Goal: Information Seeking & Learning: Find specific page/section

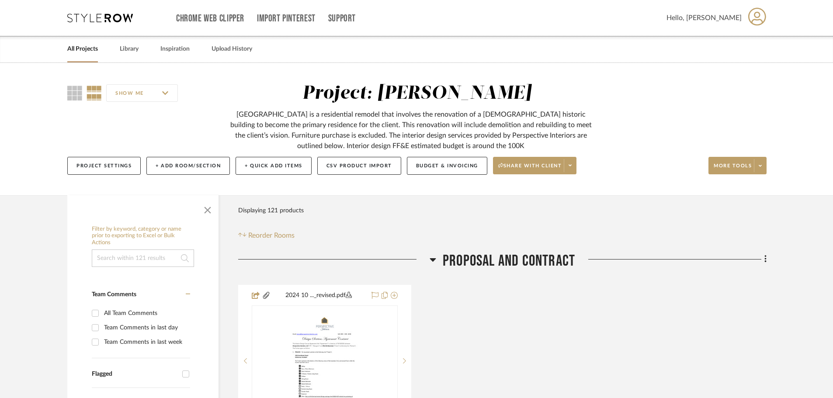
click at [89, 45] on link "All Projects" at bounding box center [82, 49] width 31 height 12
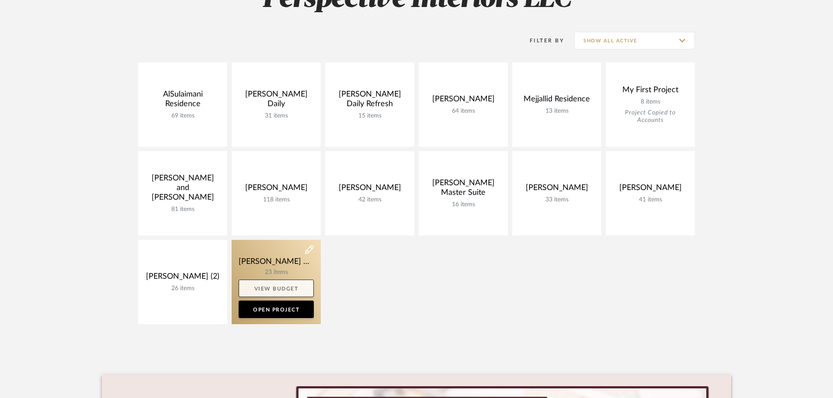
scroll to position [175, 0]
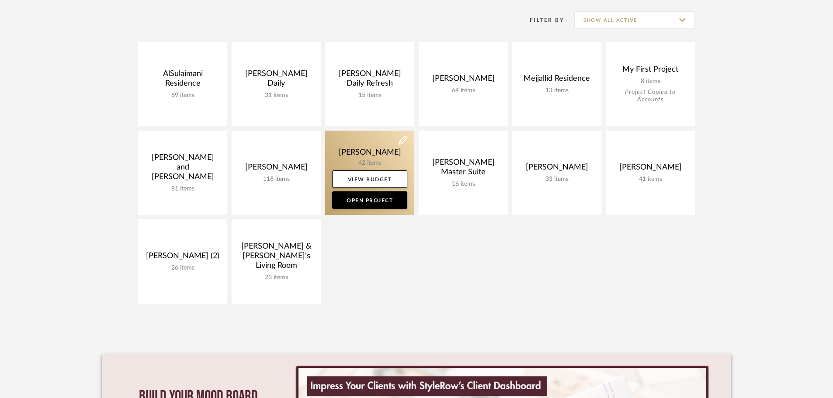
click at [363, 159] on link at bounding box center [369, 173] width 89 height 84
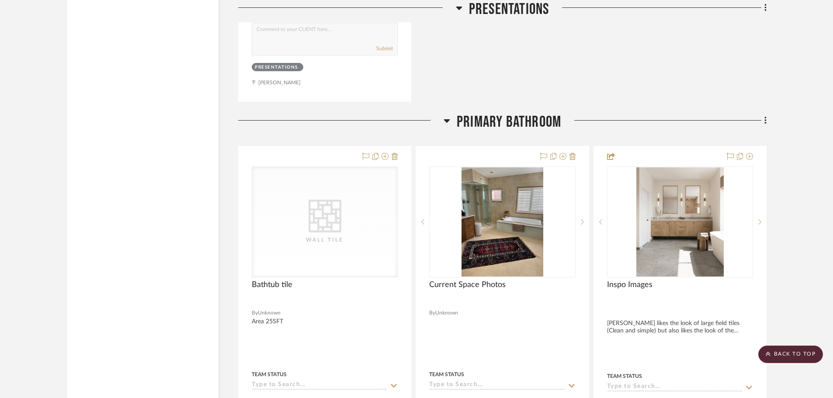
scroll to position [1835, 0]
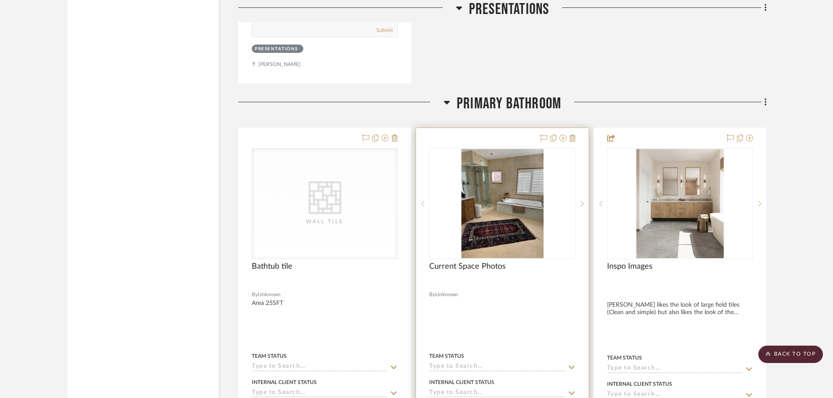
click at [489, 230] on img "0" at bounding box center [502, 203] width 82 height 109
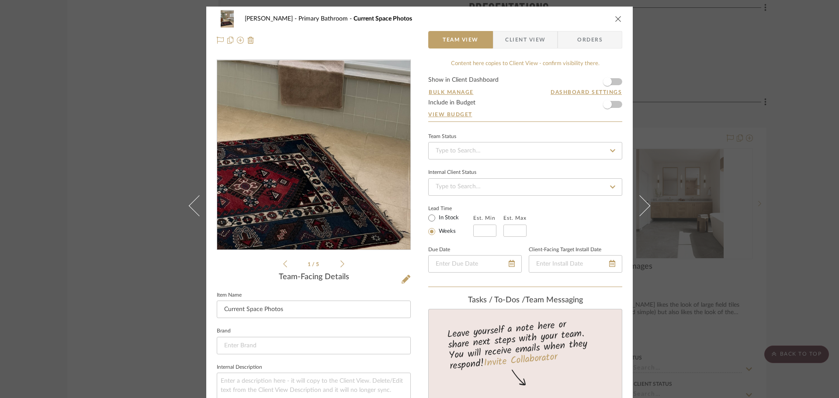
click at [340, 188] on img "0" at bounding box center [314, 155] width 142 height 190
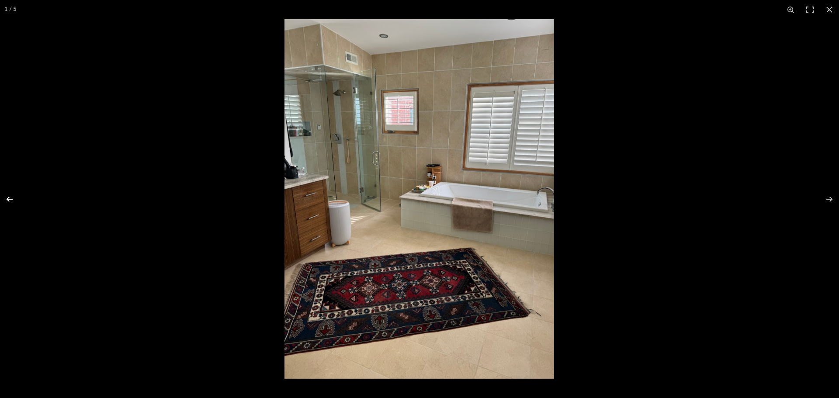
click at [3, 199] on button at bounding box center [15, 199] width 31 height 44
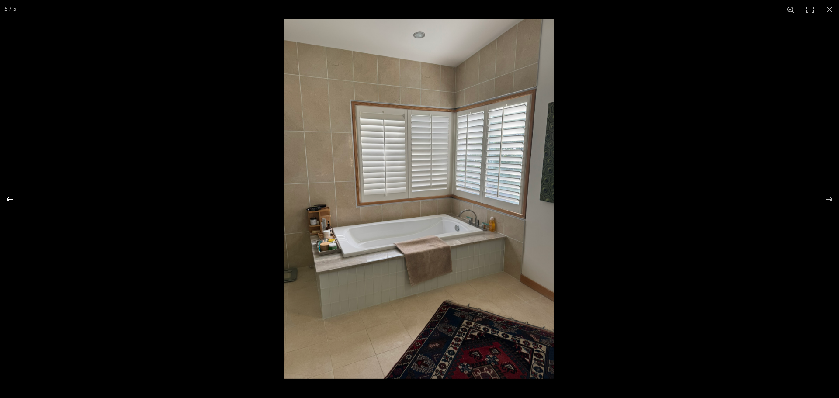
click at [3, 199] on button at bounding box center [15, 199] width 31 height 44
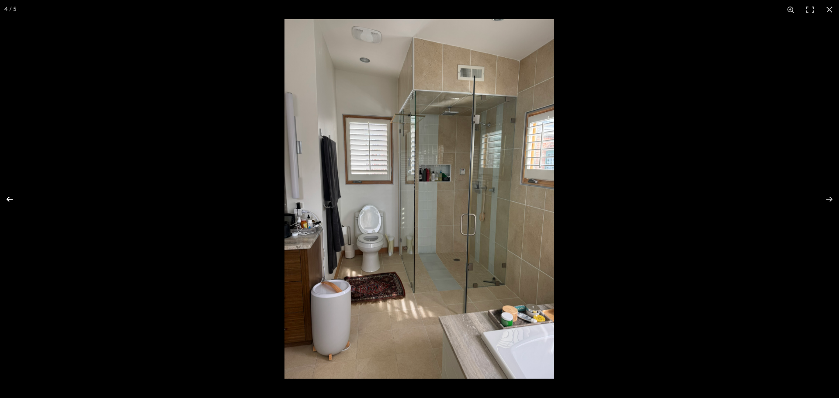
click at [3, 199] on button at bounding box center [15, 199] width 31 height 44
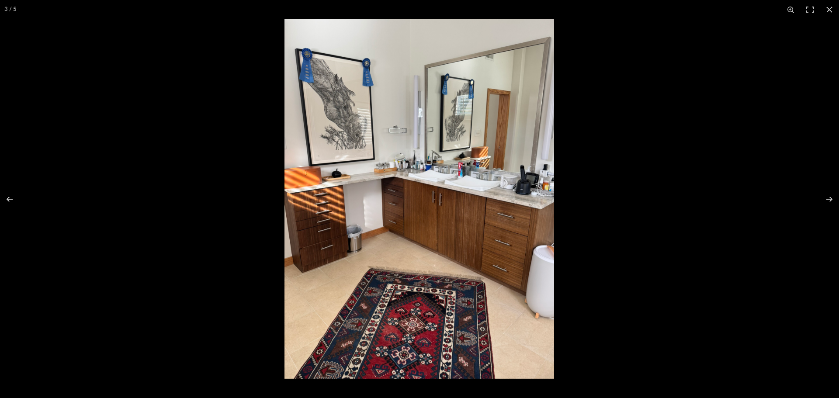
click at [538, 134] on img at bounding box center [419, 199] width 270 height 360
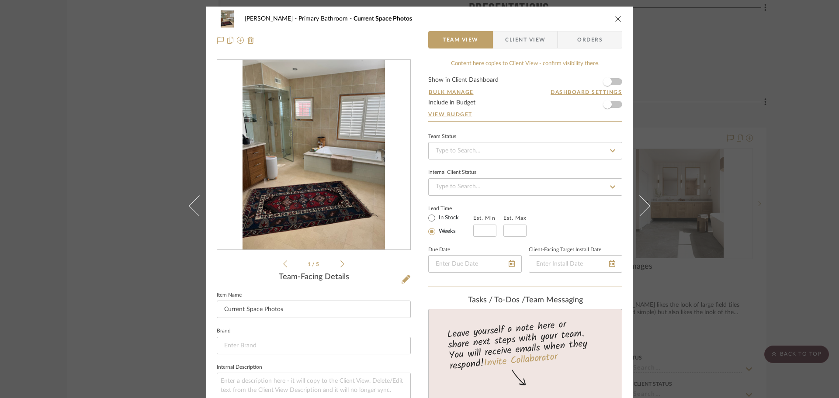
click at [139, 182] on div "[PERSON_NAME] Primary Bathroom Current Space Photos Team View Client View Order…" at bounding box center [419, 199] width 839 height 398
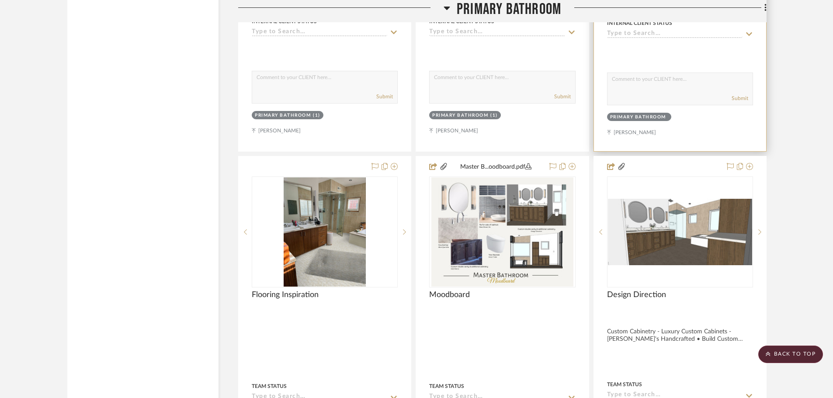
scroll to position [2228, 0]
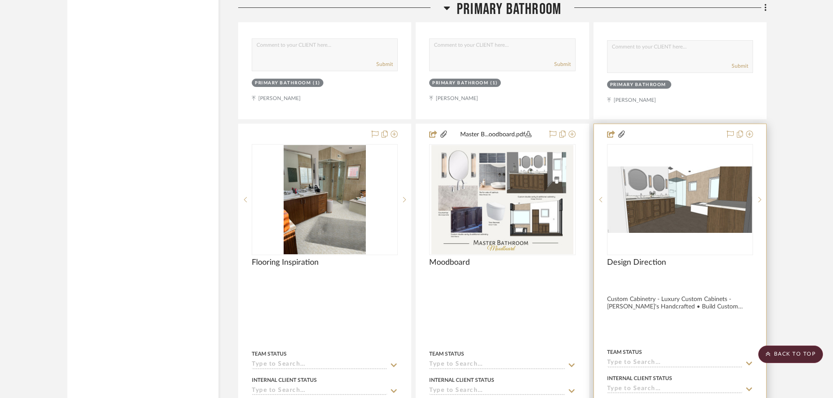
click at [693, 210] on img "0" at bounding box center [680, 199] width 144 height 66
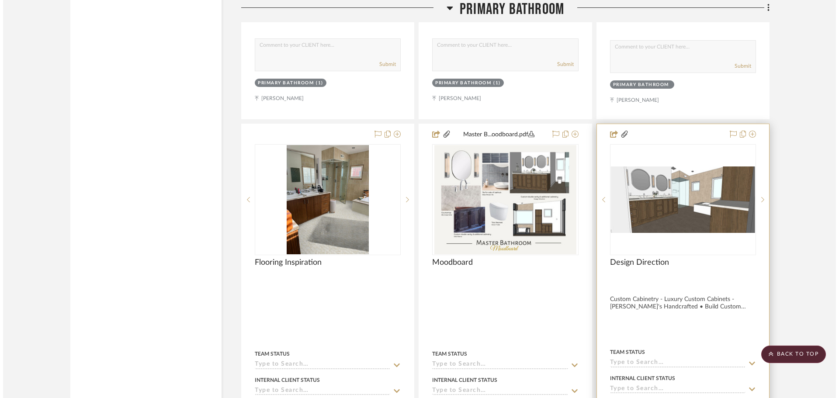
scroll to position [0, 0]
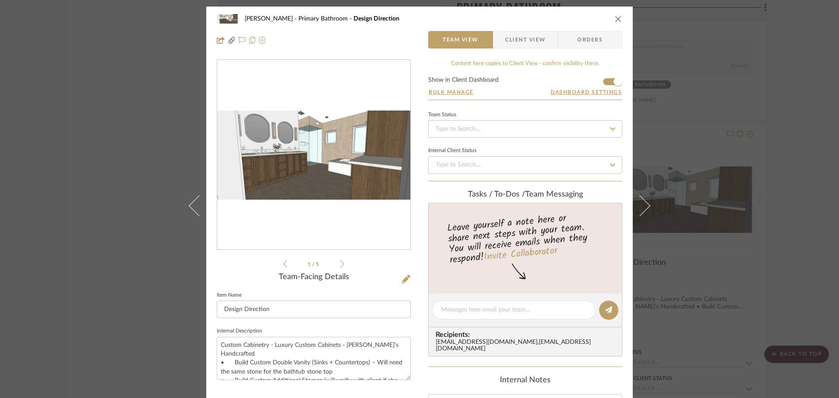
click at [332, 157] on div "Bathroom...O 081325.pdf Bathroom...O 081325.pdf" at bounding box center [313, 155] width 193 height 191
click at [332, 157] on img "0" at bounding box center [313, 155] width 193 height 89
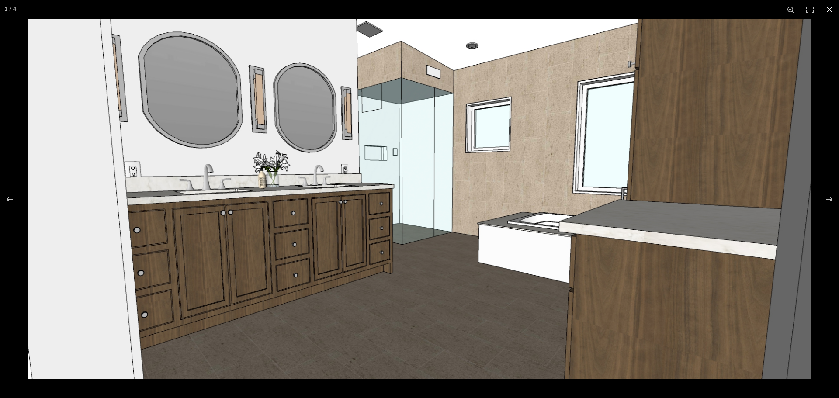
click at [22, 48] on div at bounding box center [419, 199] width 839 height 398
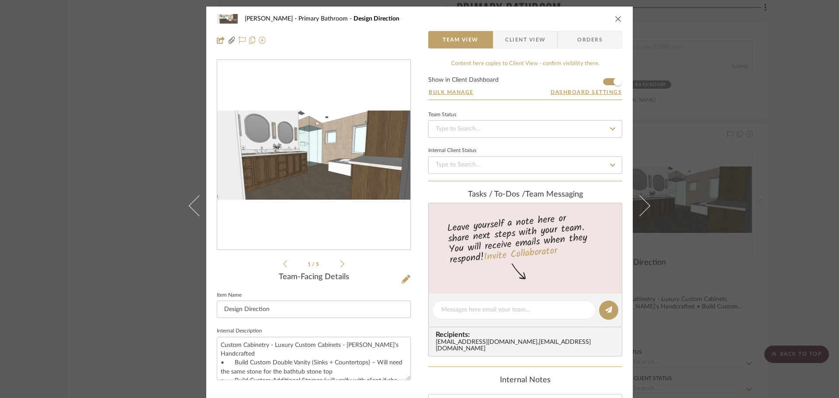
click at [137, 163] on div "[PERSON_NAME][GEOGRAPHIC_DATA] Bathroom Design Direction Team View Client View …" at bounding box center [419, 199] width 839 height 398
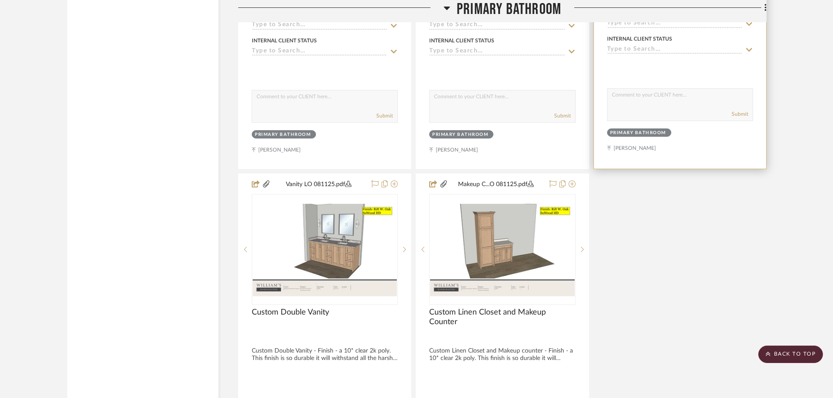
scroll to position [2578, 0]
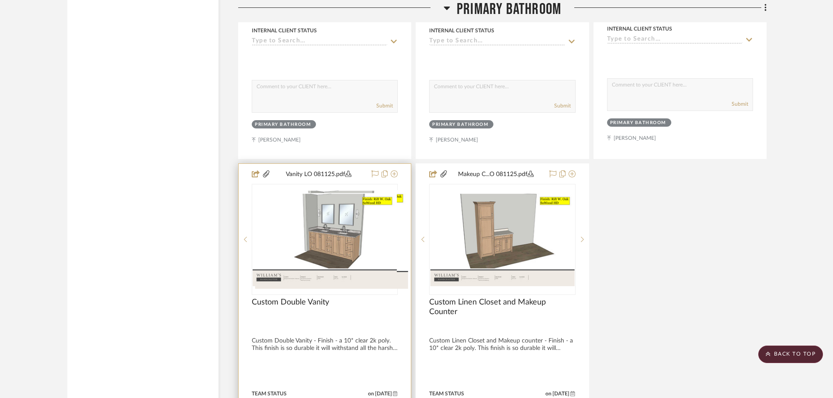
click at [347, 231] on img "0" at bounding box center [331, 239] width 153 height 99
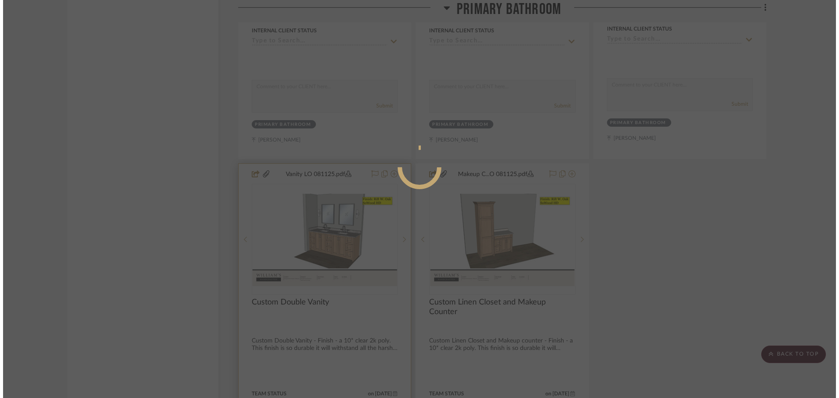
scroll to position [0, 0]
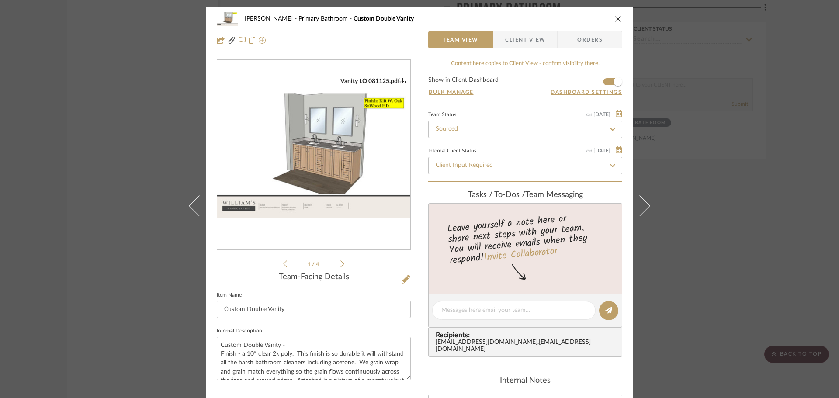
click at [348, 126] on img "0" at bounding box center [313, 155] width 193 height 125
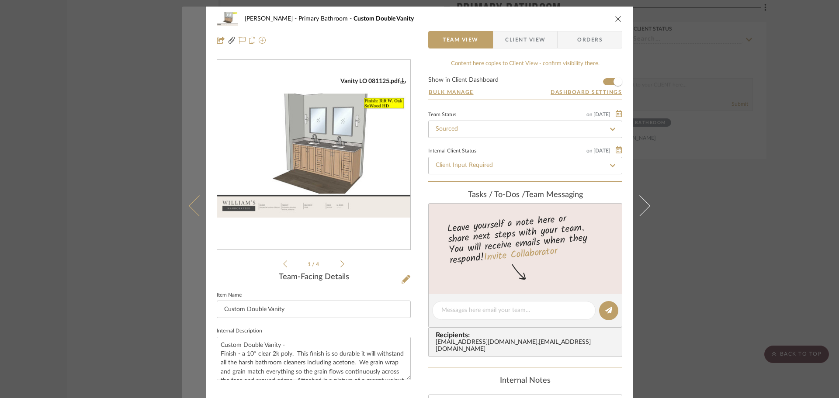
click at [191, 213] on button at bounding box center [194, 206] width 24 height 398
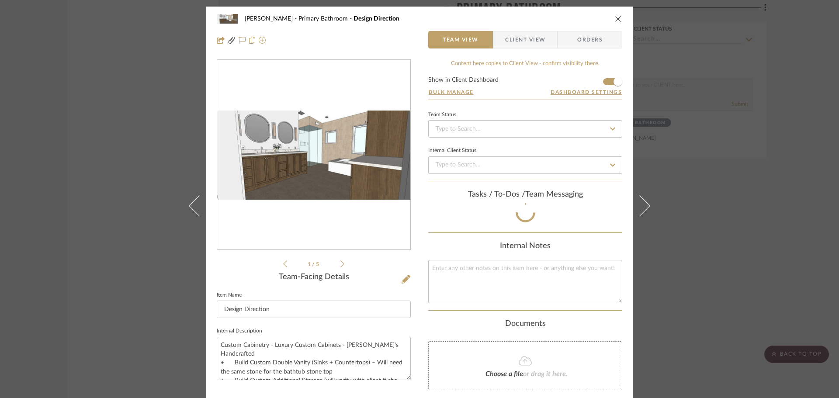
click at [47, 194] on div "[PERSON_NAME][GEOGRAPHIC_DATA] Bathroom Design Direction Team View Client View …" at bounding box center [419, 199] width 839 height 398
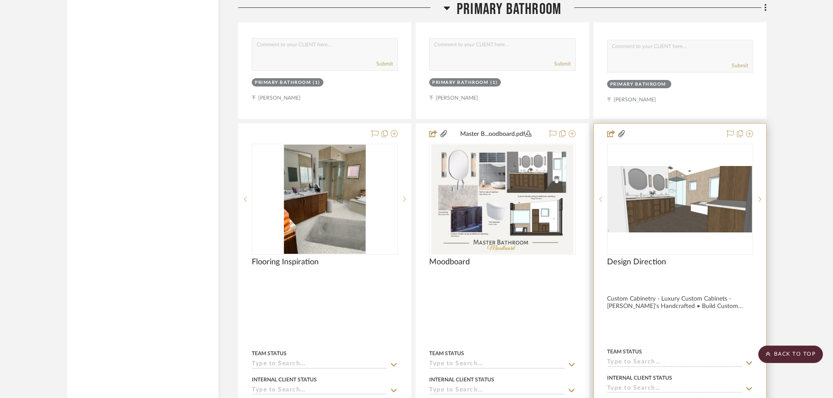
scroll to position [2228, 0]
click at [643, 187] on img "0" at bounding box center [680, 199] width 144 height 66
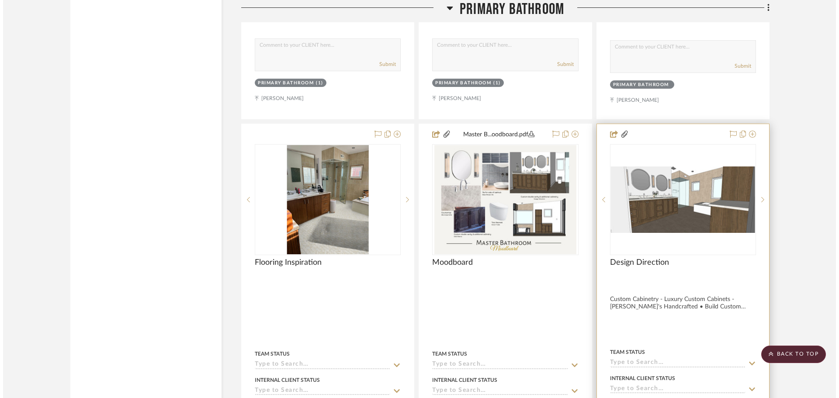
scroll to position [0, 0]
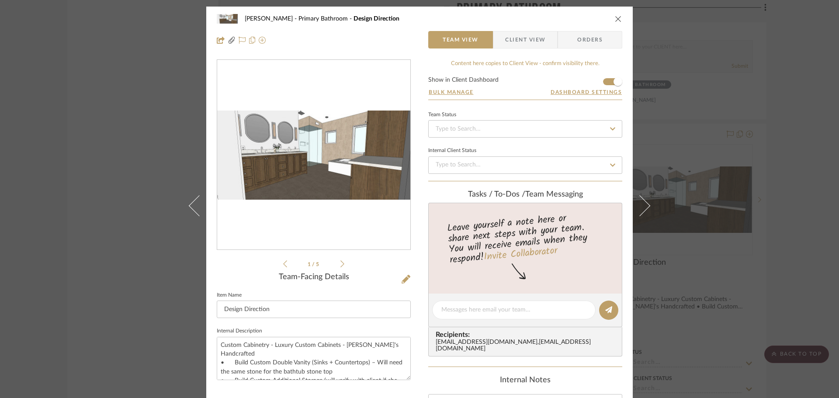
click at [313, 158] on img "0" at bounding box center [313, 155] width 193 height 89
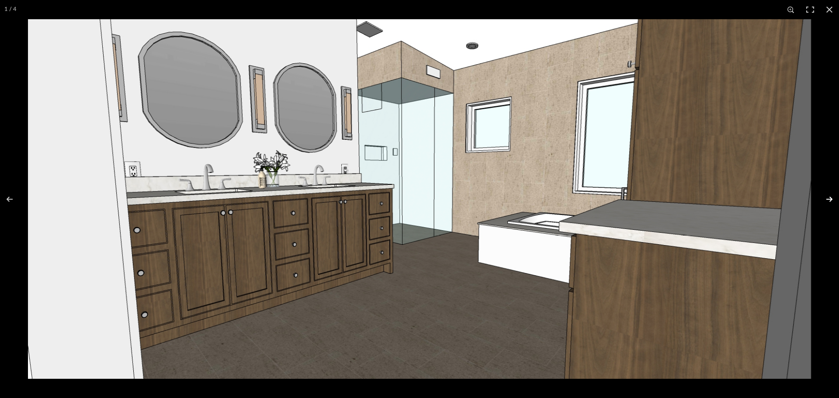
click at [828, 196] on button at bounding box center [823, 199] width 31 height 44
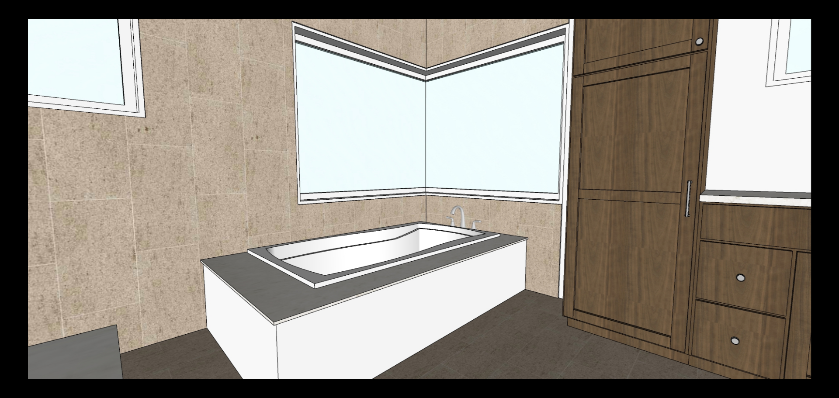
click at [828, 196] on button at bounding box center [823, 199] width 31 height 44
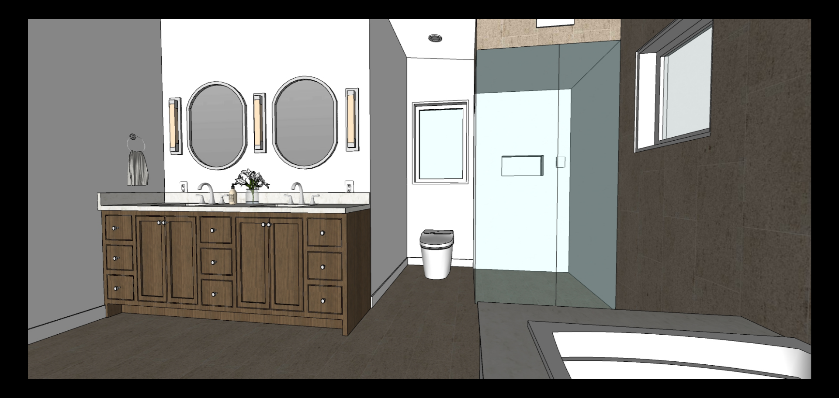
click at [828, 196] on button at bounding box center [823, 199] width 31 height 44
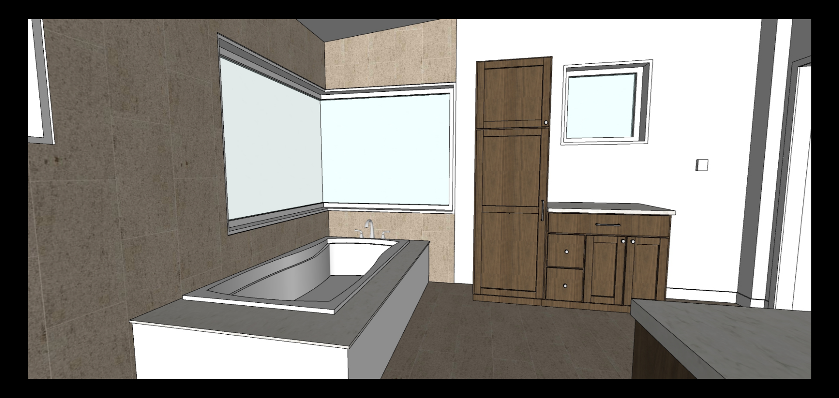
click at [828, 196] on button at bounding box center [823, 199] width 31 height 44
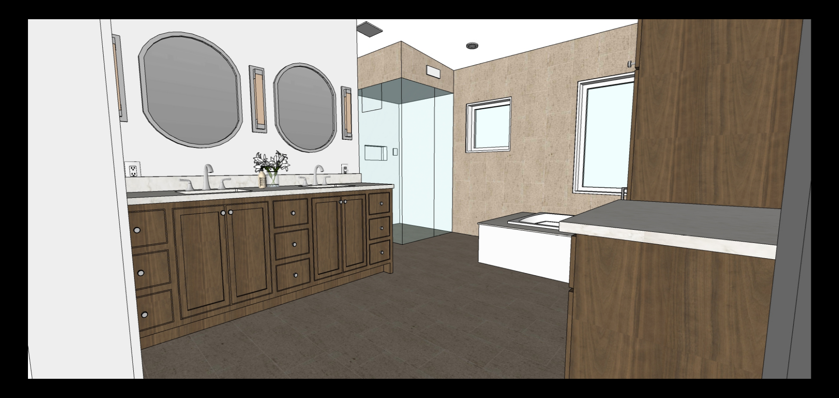
click at [828, 196] on button at bounding box center [823, 199] width 31 height 44
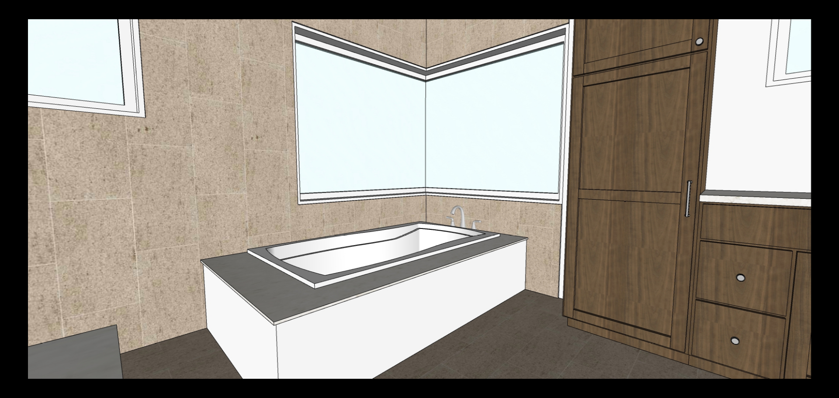
click at [828, 196] on button at bounding box center [823, 199] width 31 height 44
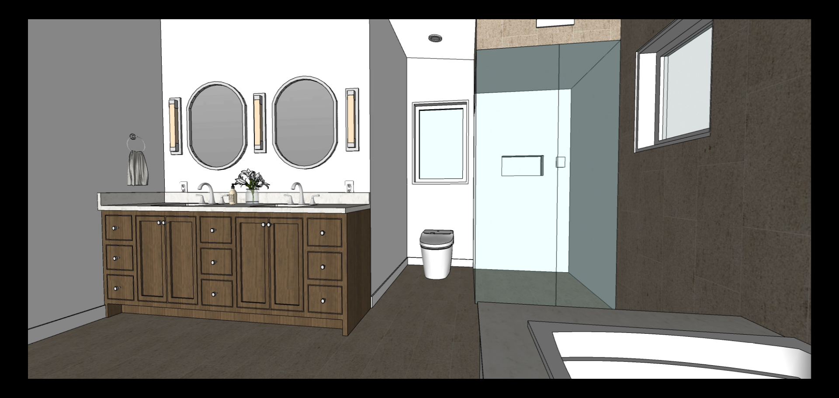
click at [828, 196] on button at bounding box center [823, 199] width 31 height 44
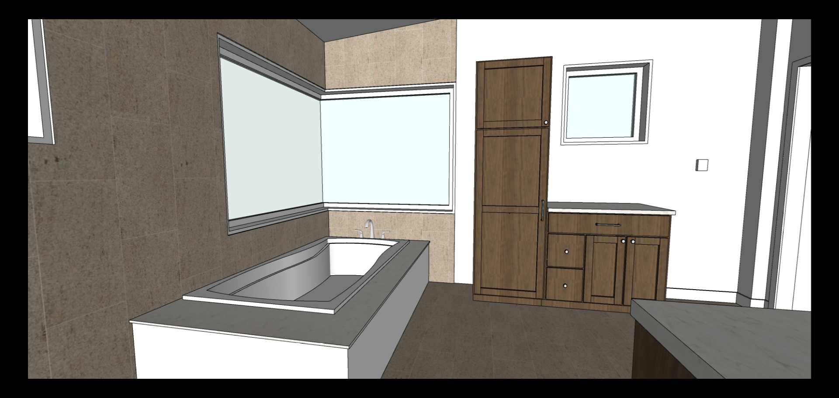
click at [828, 196] on button at bounding box center [823, 199] width 31 height 44
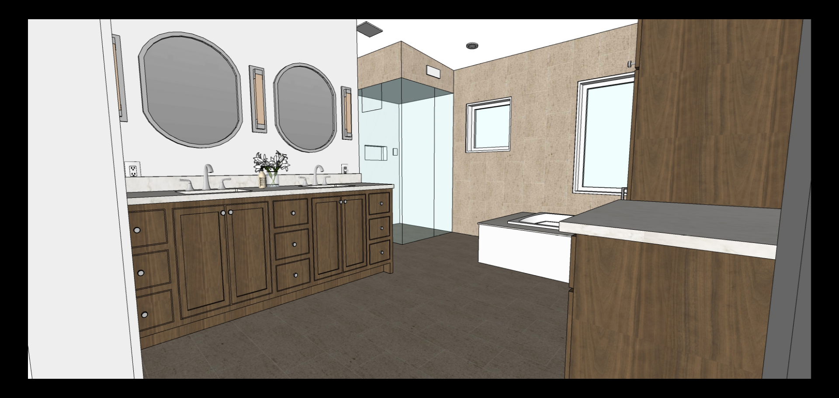
click at [828, 196] on button at bounding box center [823, 199] width 31 height 44
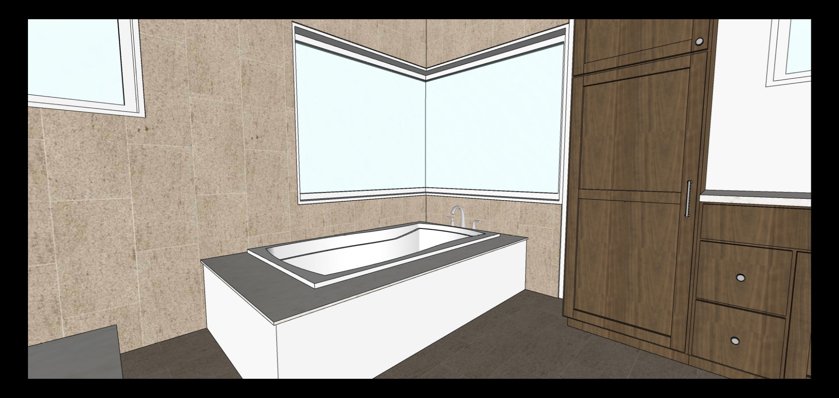
click at [828, 196] on button at bounding box center [823, 199] width 31 height 44
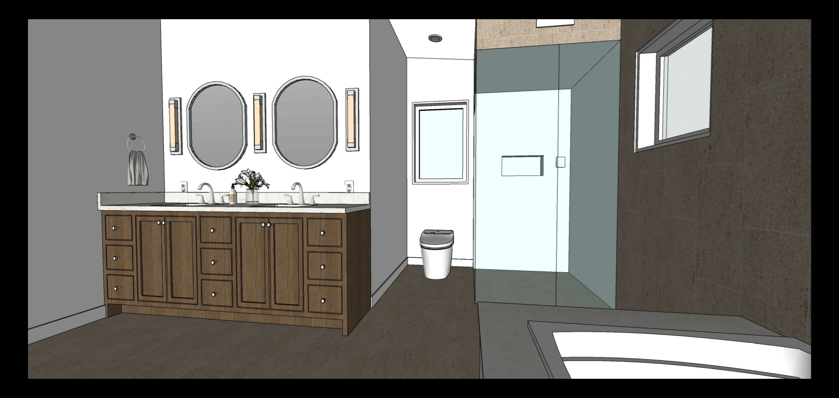
click at [828, 196] on button at bounding box center [823, 199] width 31 height 44
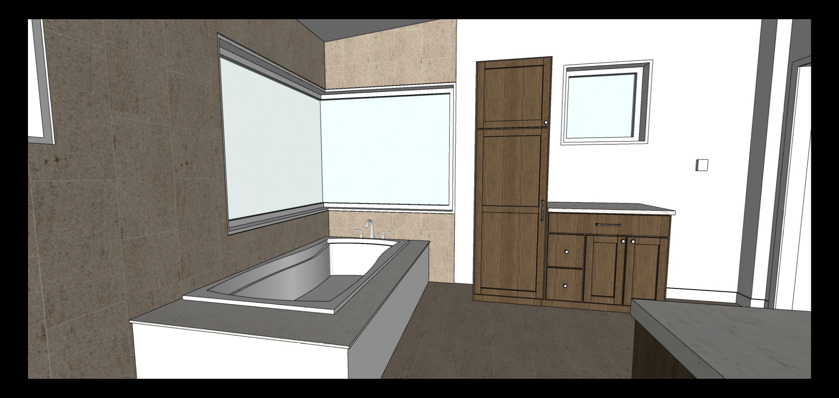
click at [828, 196] on button at bounding box center [823, 199] width 31 height 44
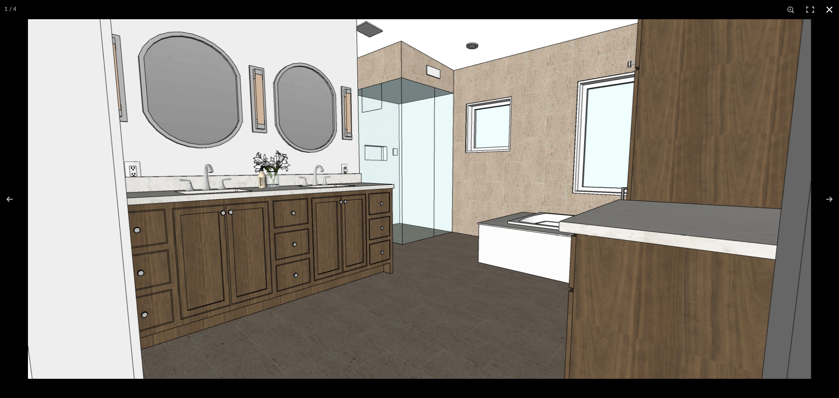
click at [833, 8] on button at bounding box center [829, 9] width 19 height 19
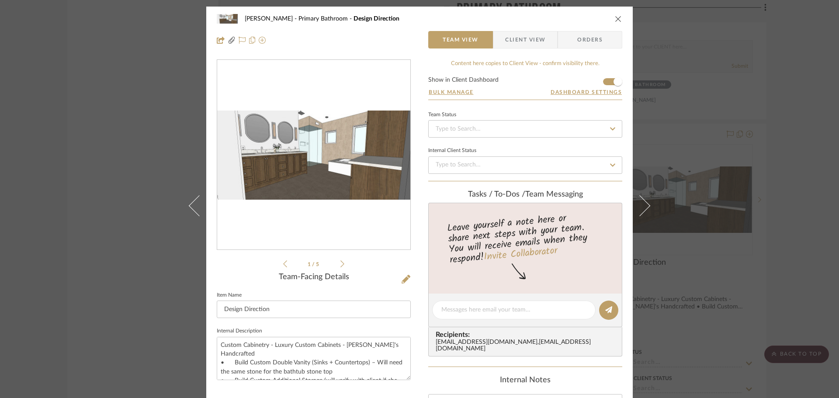
click at [678, 175] on div "[PERSON_NAME][GEOGRAPHIC_DATA] Bathroom Design Direction Team View Client View …" at bounding box center [419, 199] width 839 height 398
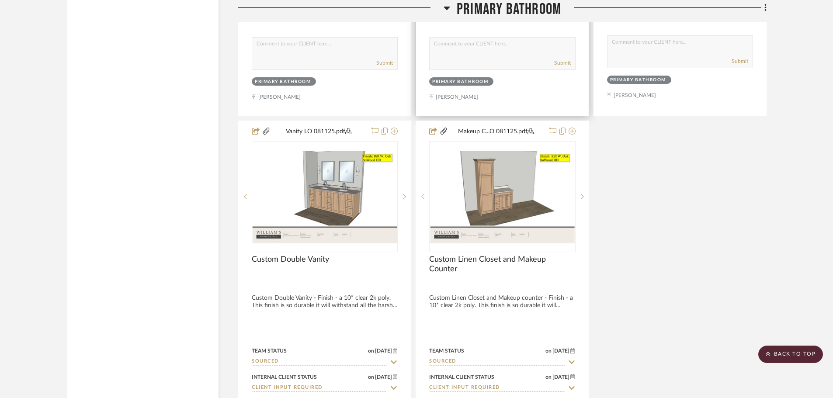
scroll to position [2622, 0]
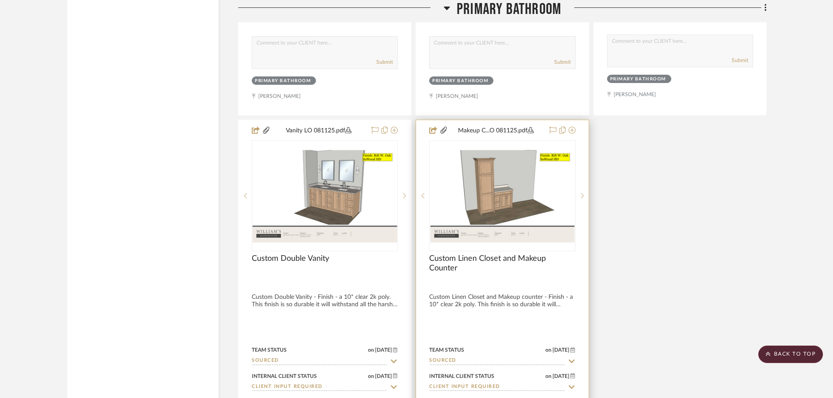
click at [504, 168] on img "0" at bounding box center [502, 195] width 144 height 93
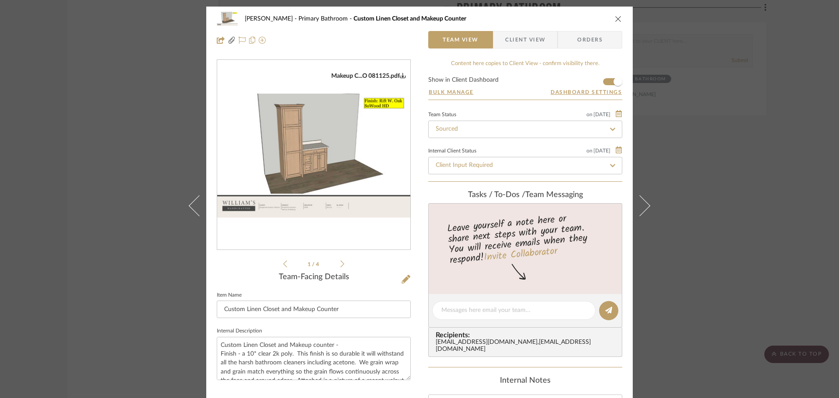
click at [296, 177] on img "0" at bounding box center [313, 155] width 193 height 125
click at [167, 132] on div "[PERSON_NAME] Primary Bathroom Custom Linen Closet and Makeup Counter Team View…" at bounding box center [419, 199] width 839 height 398
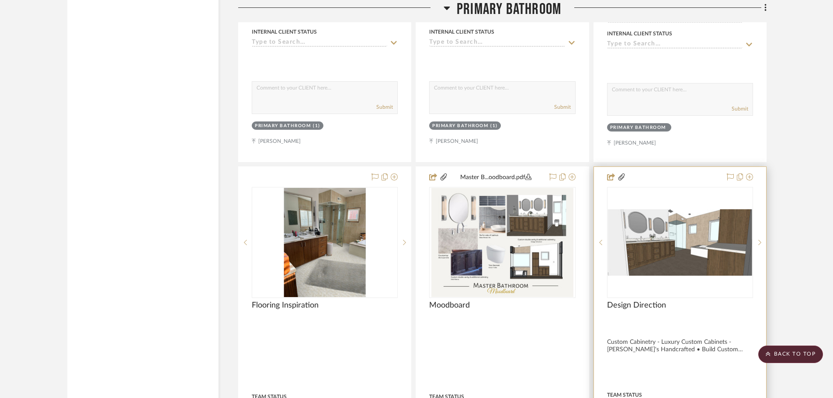
scroll to position [2185, 0]
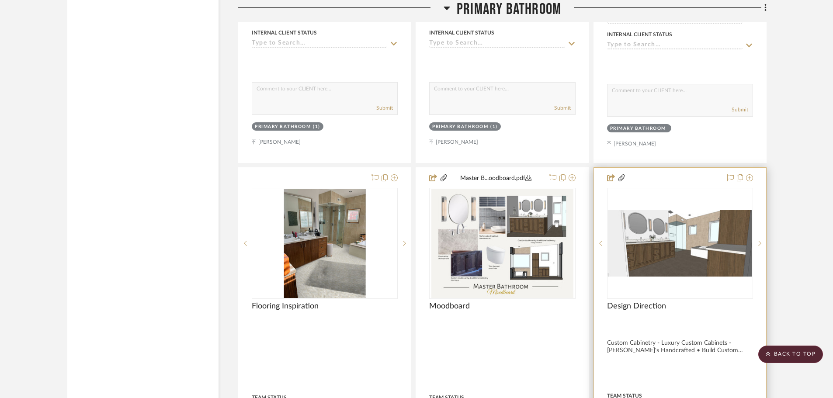
click at [715, 226] on img "0" at bounding box center [680, 243] width 144 height 66
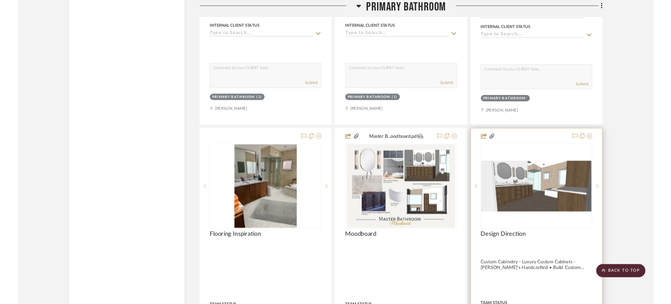
scroll to position [0, 0]
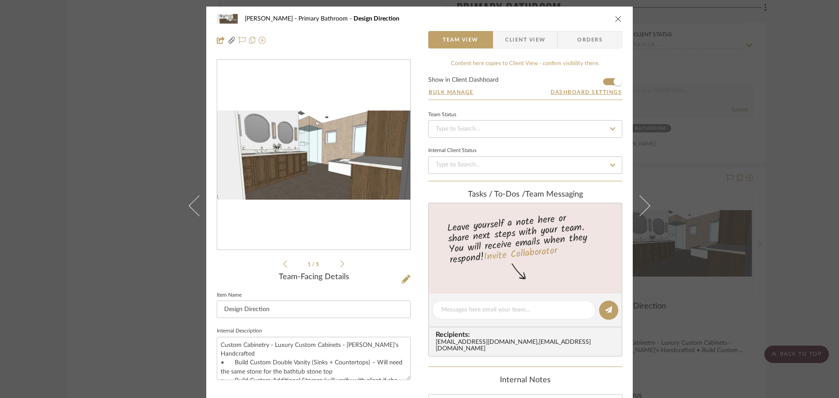
click at [309, 156] on img "0" at bounding box center [313, 155] width 193 height 89
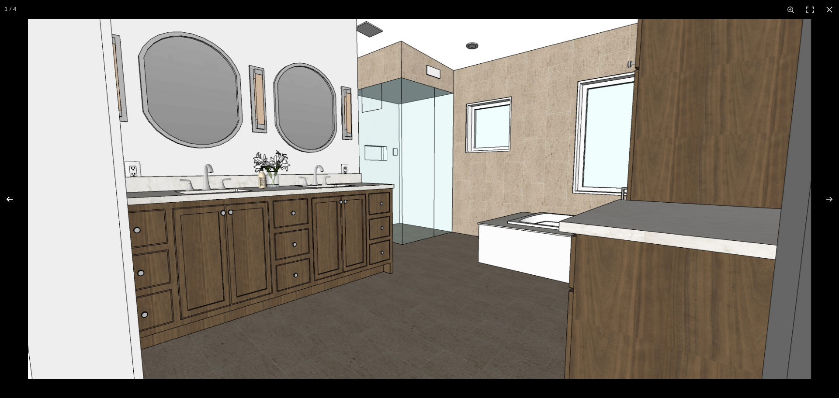
click at [10, 200] on button at bounding box center [15, 199] width 31 height 44
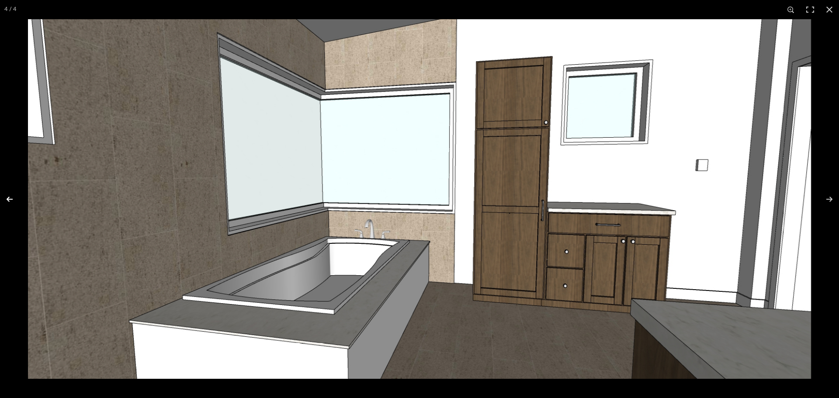
click at [10, 200] on button at bounding box center [15, 199] width 31 height 44
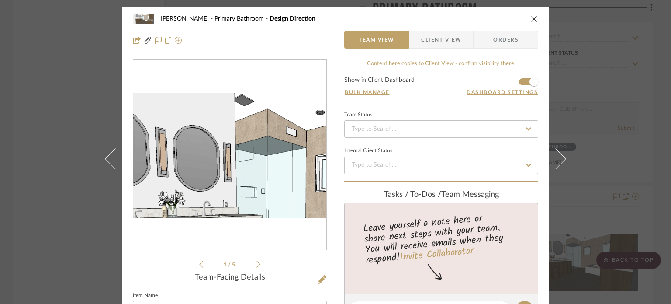
click at [210, 120] on img "0" at bounding box center [229, 155] width 193 height 89
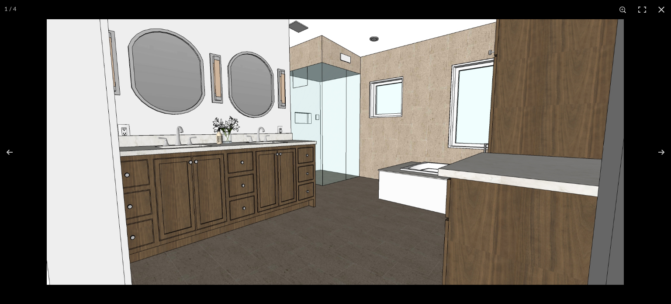
click at [199, 107] on img at bounding box center [335, 151] width 577 height 265
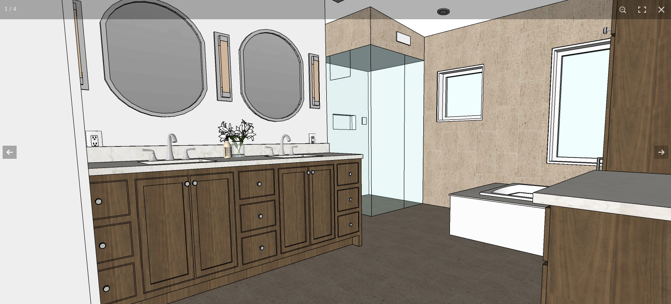
click at [18, 155] on button at bounding box center [15, 152] width 31 height 44
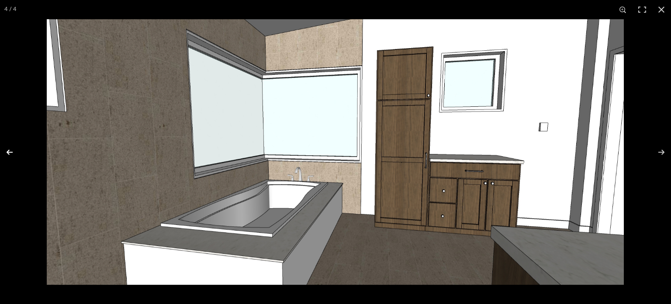
click at [18, 155] on button at bounding box center [15, 152] width 31 height 44
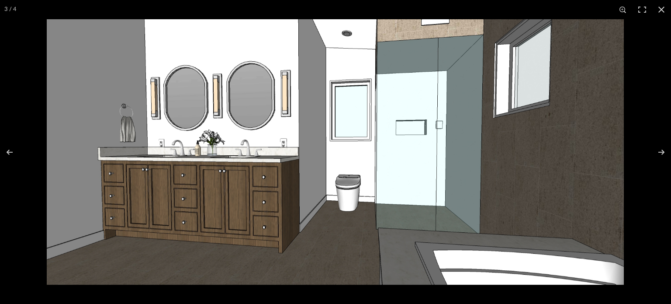
click at [125, 109] on img at bounding box center [335, 151] width 577 height 265
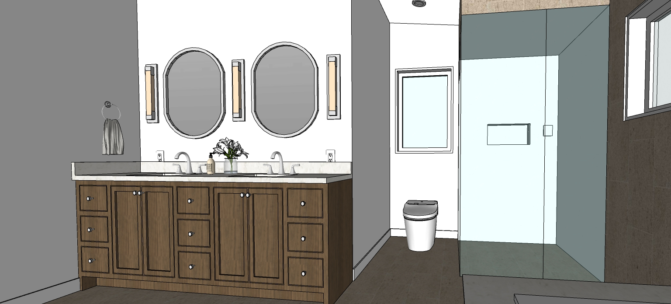
click at [664, 8] on button at bounding box center [661, 9] width 19 height 19
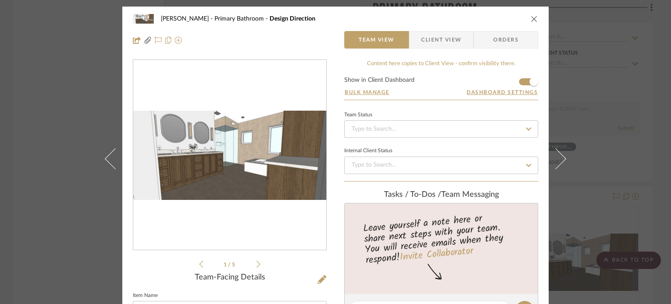
click at [575, 63] on div "[PERSON_NAME][GEOGRAPHIC_DATA] Bathroom Design Direction Team View Client View …" at bounding box center [335, 152] width 671 height 304
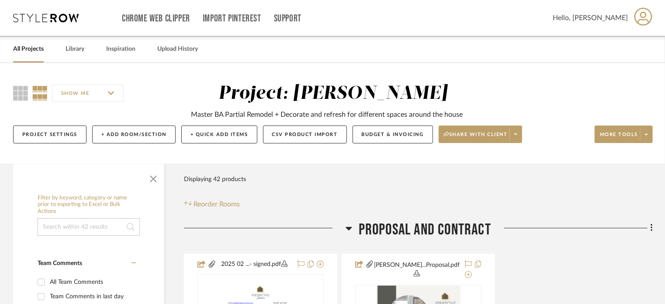
drag, startPoint x: 537, startPoint y: 104, endPoint x: 547, endPoint y: 14, distance: 90.1
click at [174, 22] on link "Chrome Web Clipper" at bounding box center [156, 18] width 68 height 7
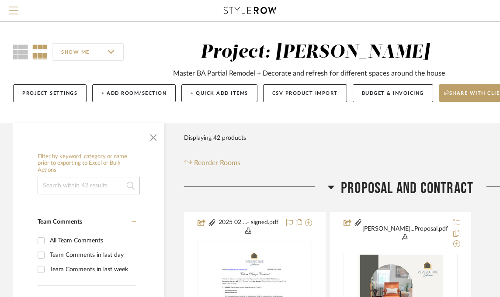
click at [17, 15] on span "Menu" at bounding box center [14, 13] width 10 height 13
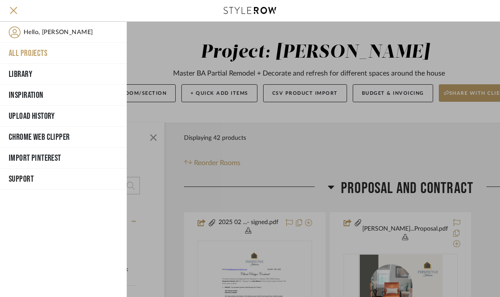
click at [31, 31] on span "Hello, [PERSON_NAME]" at bounding box center [58, 32] width 69 height 12
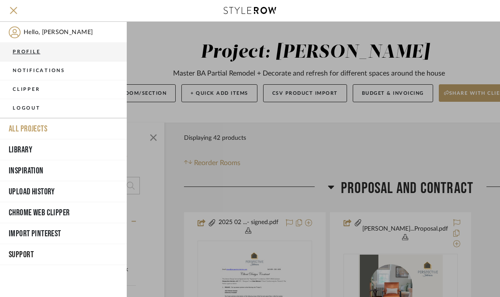
click at [36, 54] on button "Profile" at bounding box center [63, 52] width 127 height 19
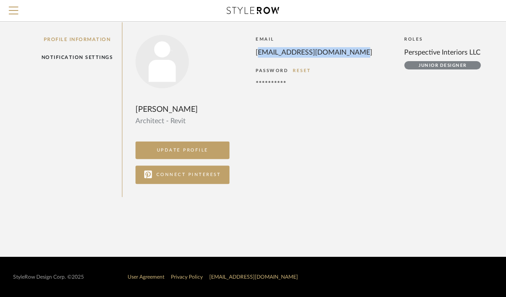
drag, startPoint x: 255, startPoint y: 51, endPoint x: 342, endPoint y: 51, distance: 87.0
click at [342, 51] on div "[EMAIL_ADDRESS][DOMAIN_NAME]" at bounding box center [321, 52] width 131 height 10
copy div "[EMAIL_ADDRESS][DOMAIN_NAME]"
drag, startPoint x: 253, startPoint y: 81, endPoint x: 302, endPoint y: 81, distance: 48.5
click at [302, 81] on div "**********" at bounding box center [360, 109] width 450 height 149
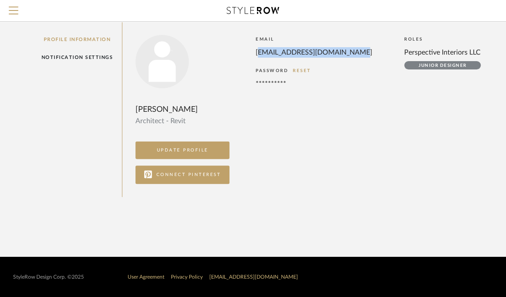
copy div "**********"
